Goal: Information Seeking & Learning: Learn about a topic

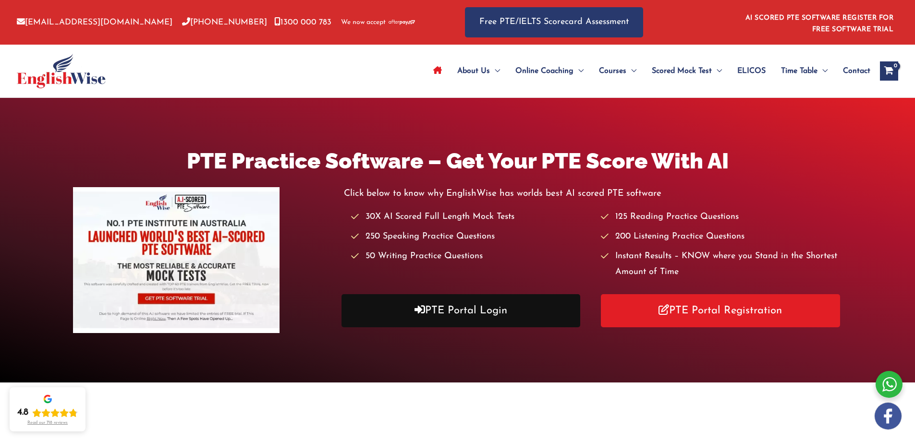
click at [479, 317] on link "PTE Portal Login" at bounding box center [460, 310] width 239 height 33
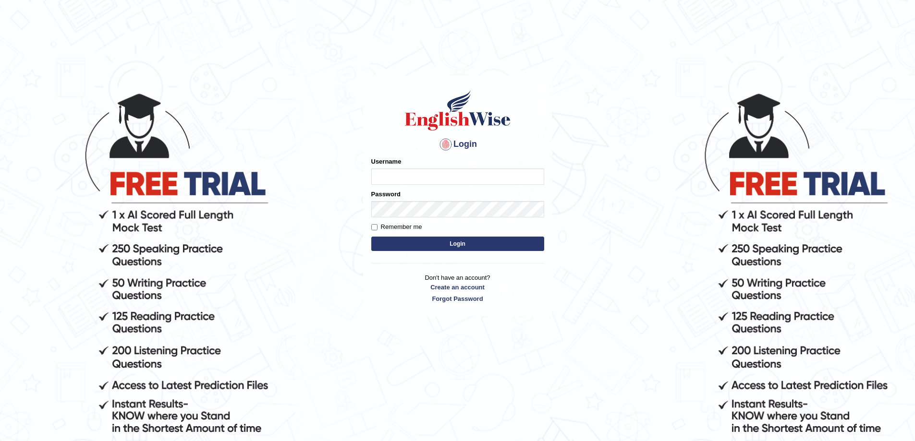
type input "Edu_hub"
click at [445, 178] on input "Edu_hub" at bounding box center [457, 177] width 173 height 16
click at [401, 244] on button "Login" at bounding box center [457, 244] width 173 height 14
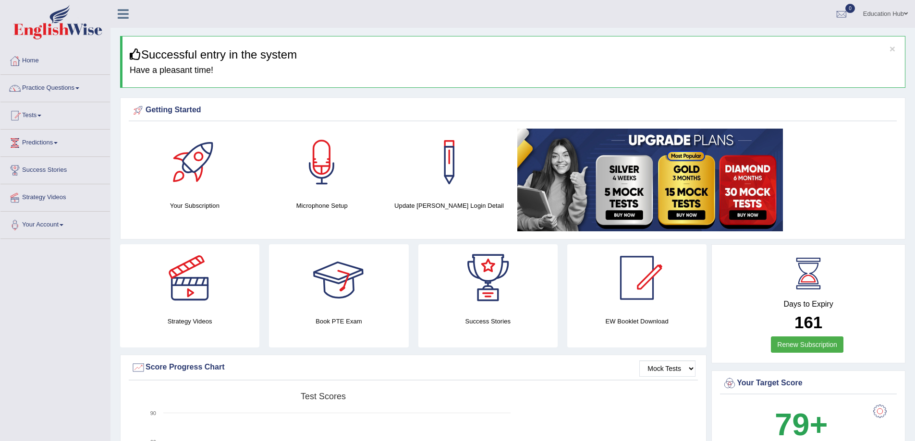
click at [171, 313] on div "Strategy Videos" at bounding box center [189, 295] width 139 height 103
click at [177, 305] on div at bounding box center [189, 277] width 67 height 67
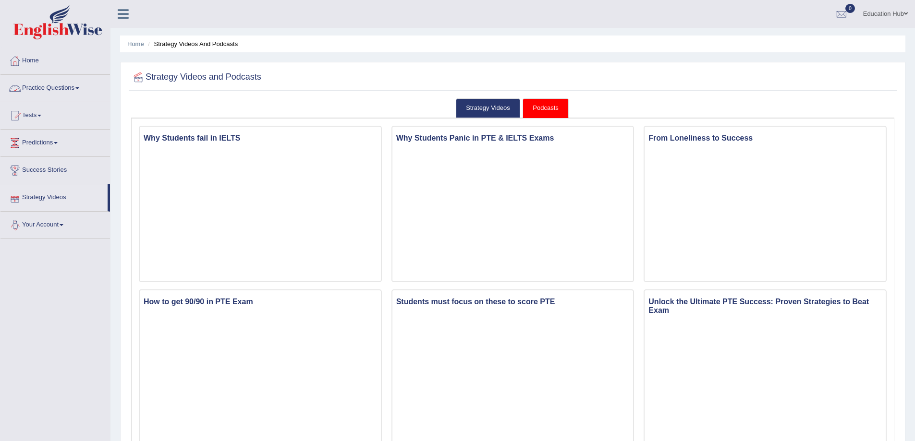
click at [35, 81] on link "Practice Questions" at bounding box center [54, 87] width 109 height 24
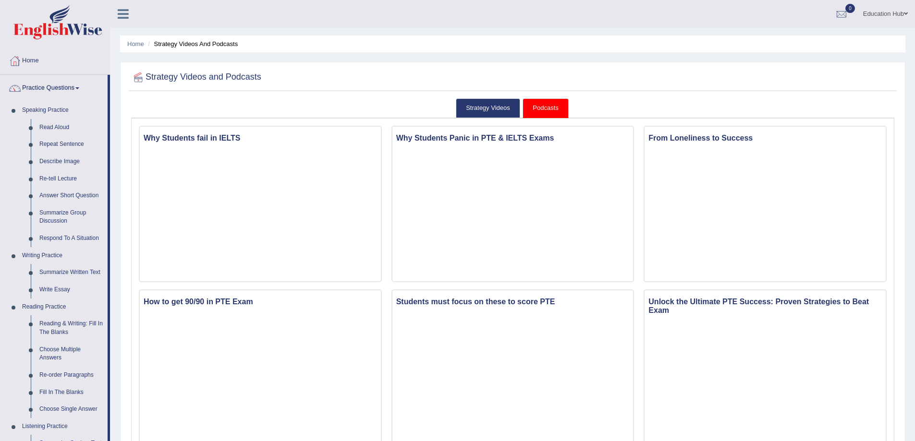
click at [32, 67] on link "Home" at bounding box center [54, 60] width 109 height 24
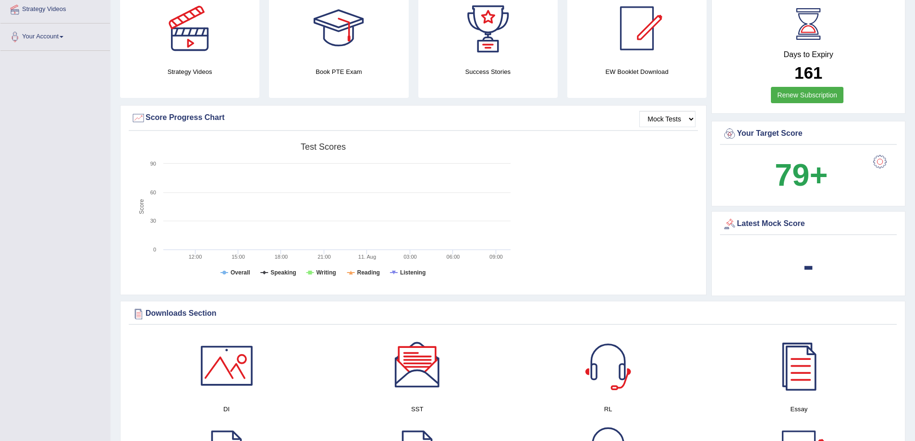
scroll to position [288, 0]
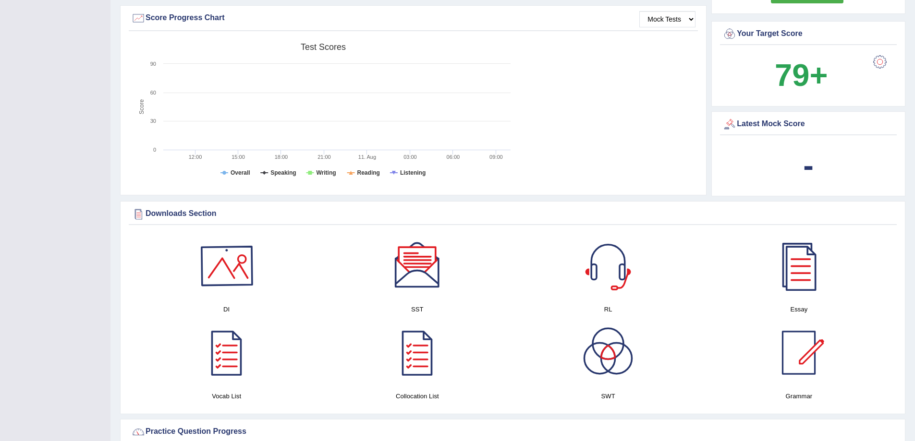
click at [240, 293] on div at bounding box center [226, 265] width 67 height 67
click at [421, 300] on div at bounding box center [417, 265] width 67 height 67
click at [605, 280] on div at bounding box center [607, 265] width 67 height 67
click at [808, 297] on div at bounding box center [798, 265] width 67 height 67
click at [614, 368] on div at bounding box center [607, 352] width 67 height 67
